Goal: Navigation & Orientation: Go to known website

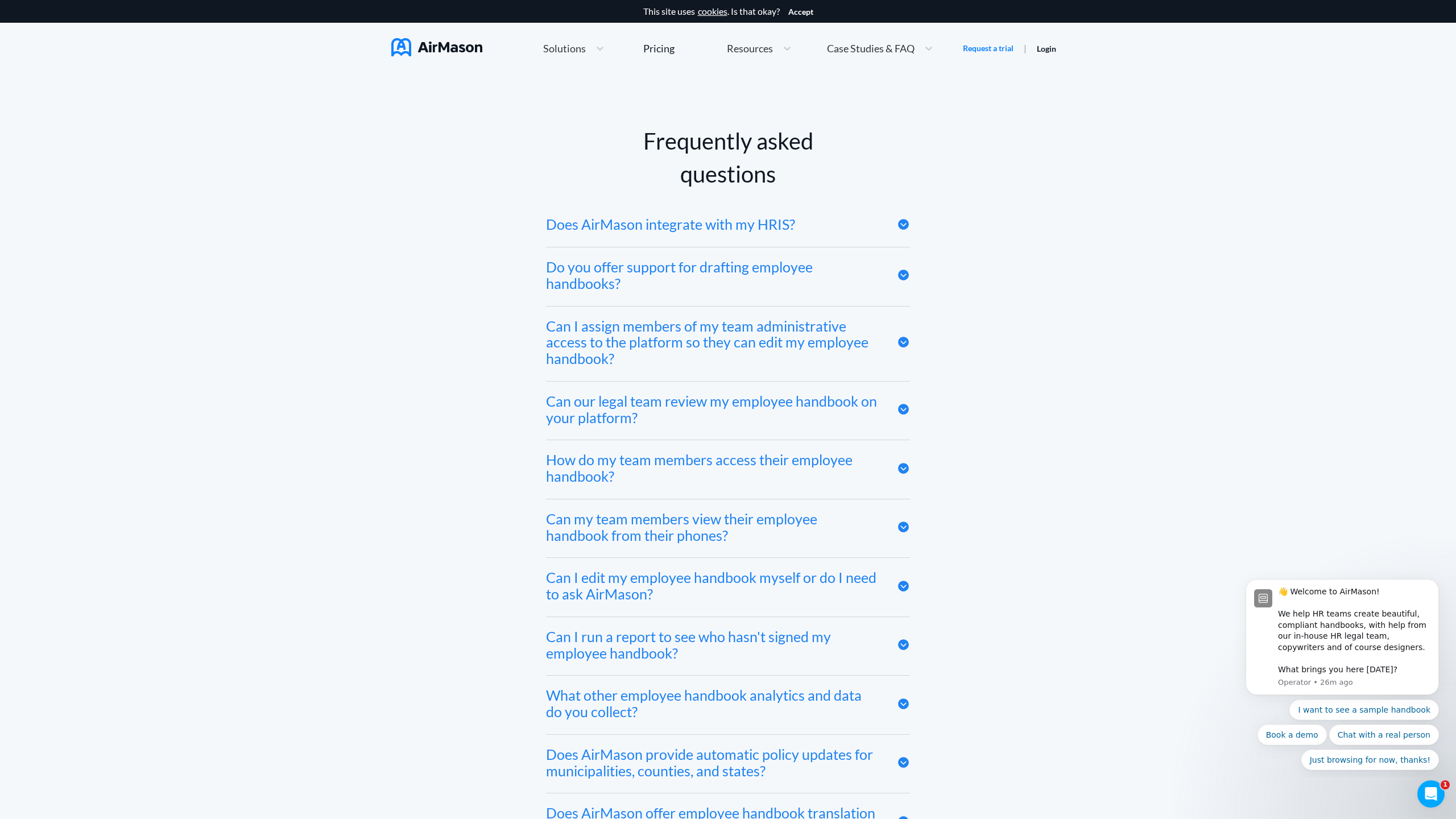
scroll to position [6251, 0]
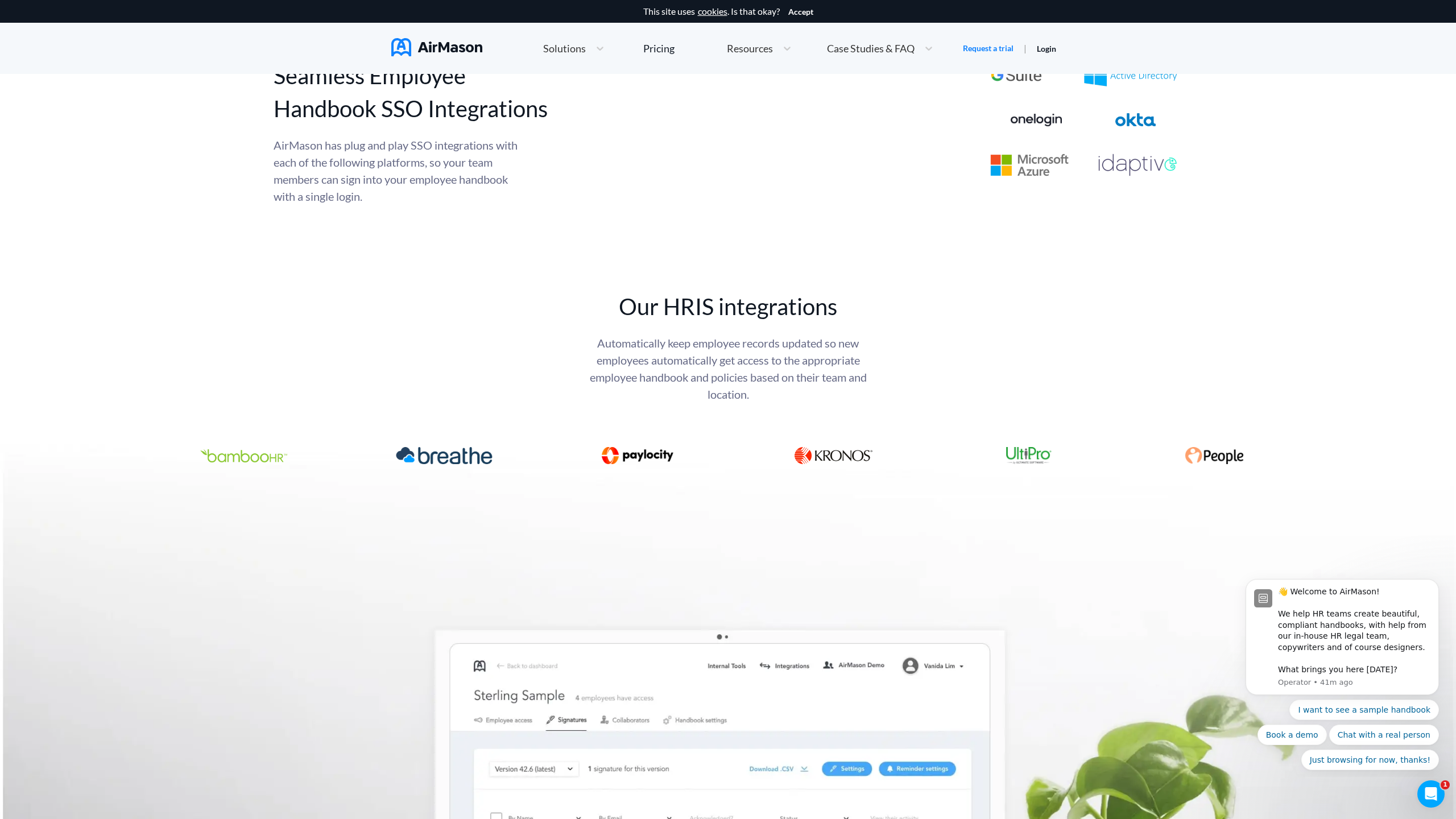
scroll to position [6251, 0]
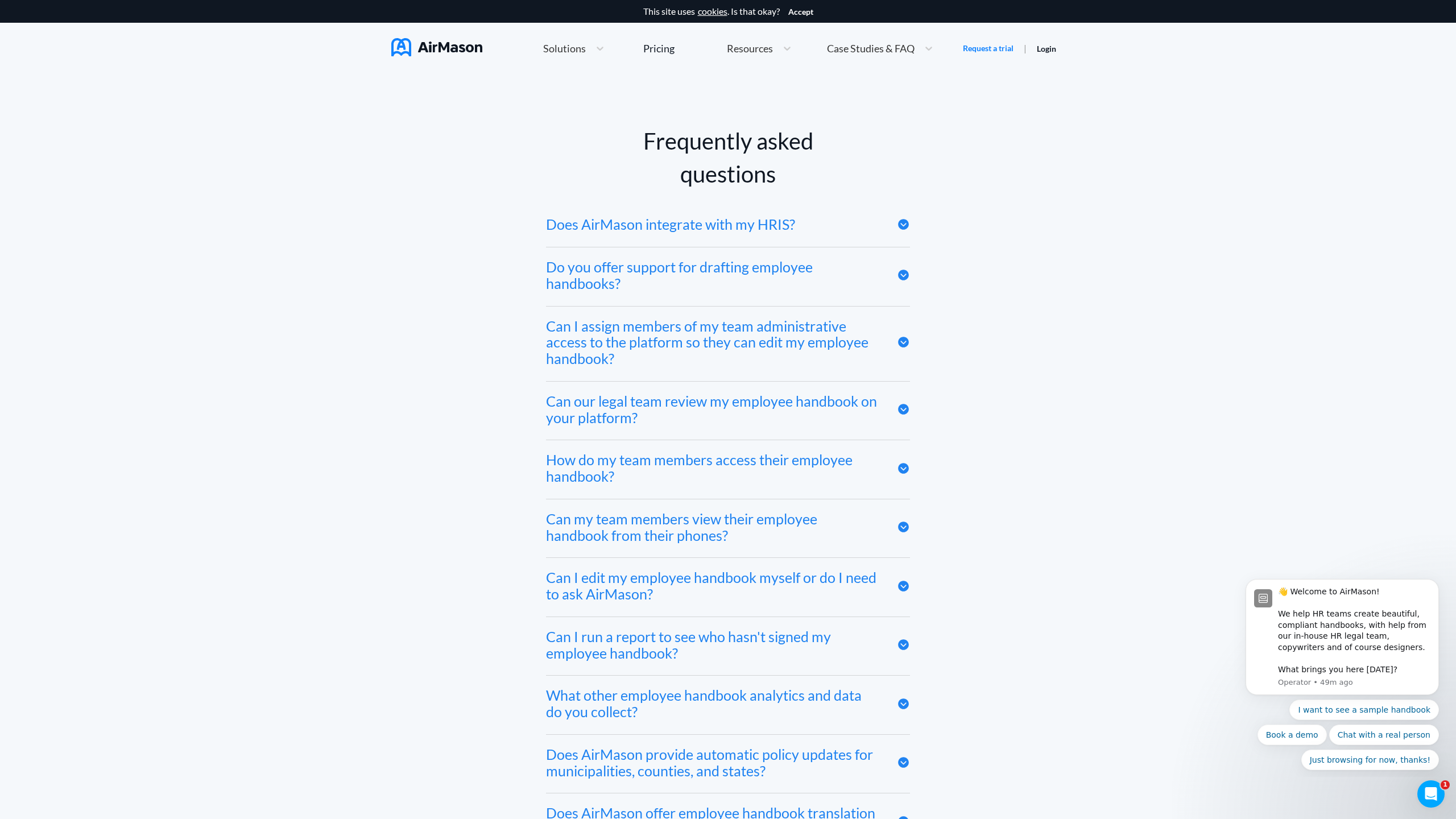
scroll to position [6251, 0]
